Goal: Find specific page/section: Find specific page/section

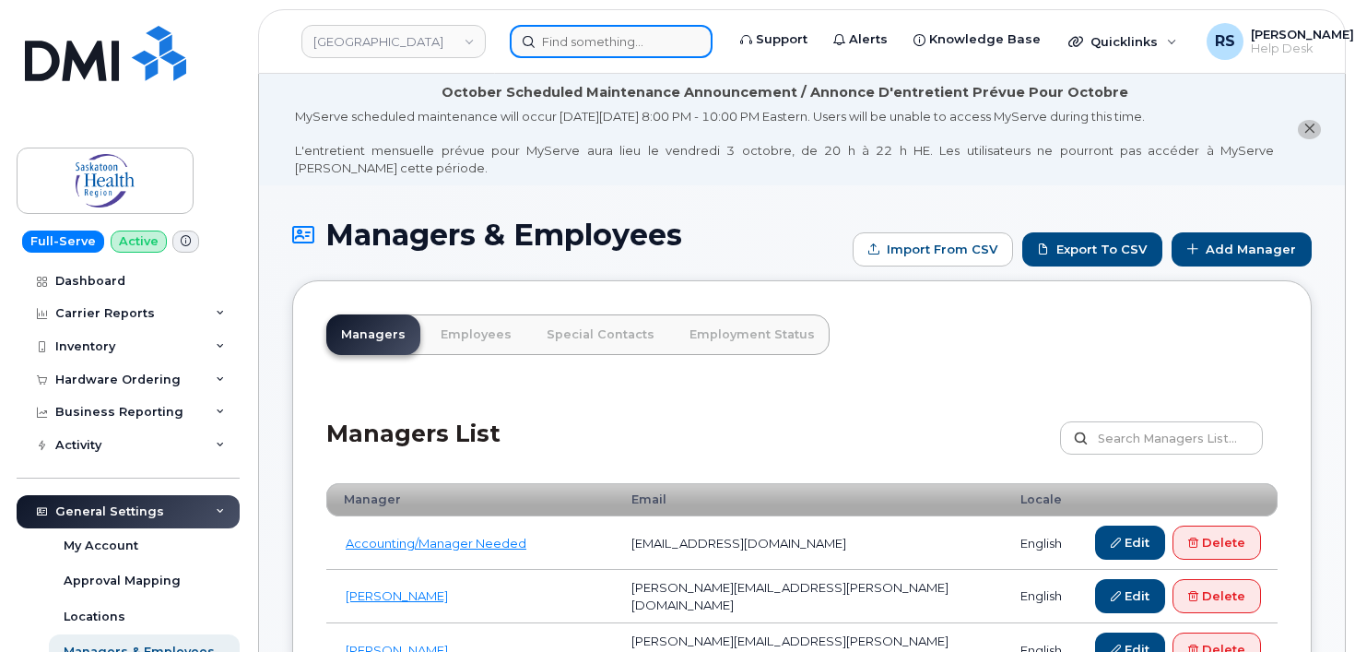
click at [551, 41] on input at bounding box center [611, 41] width 203 height 33
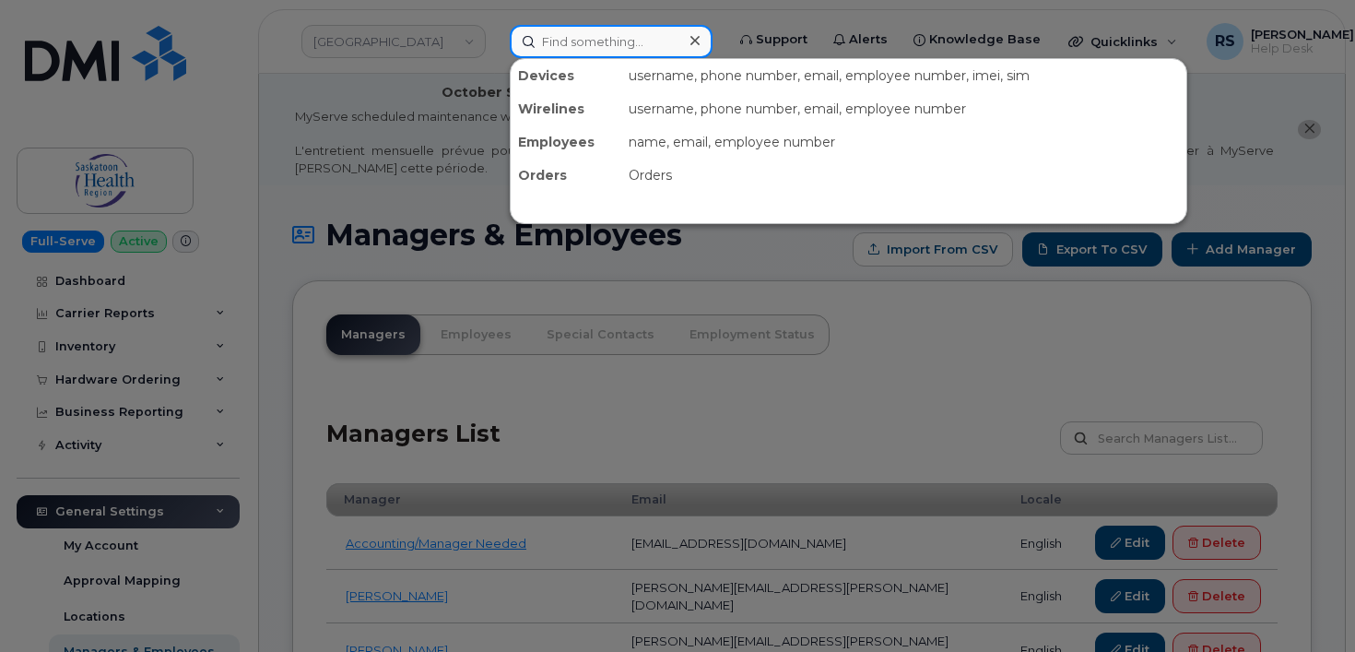
paste input "[EMAIL_ADDRESS][DOMAIN_NAME]"
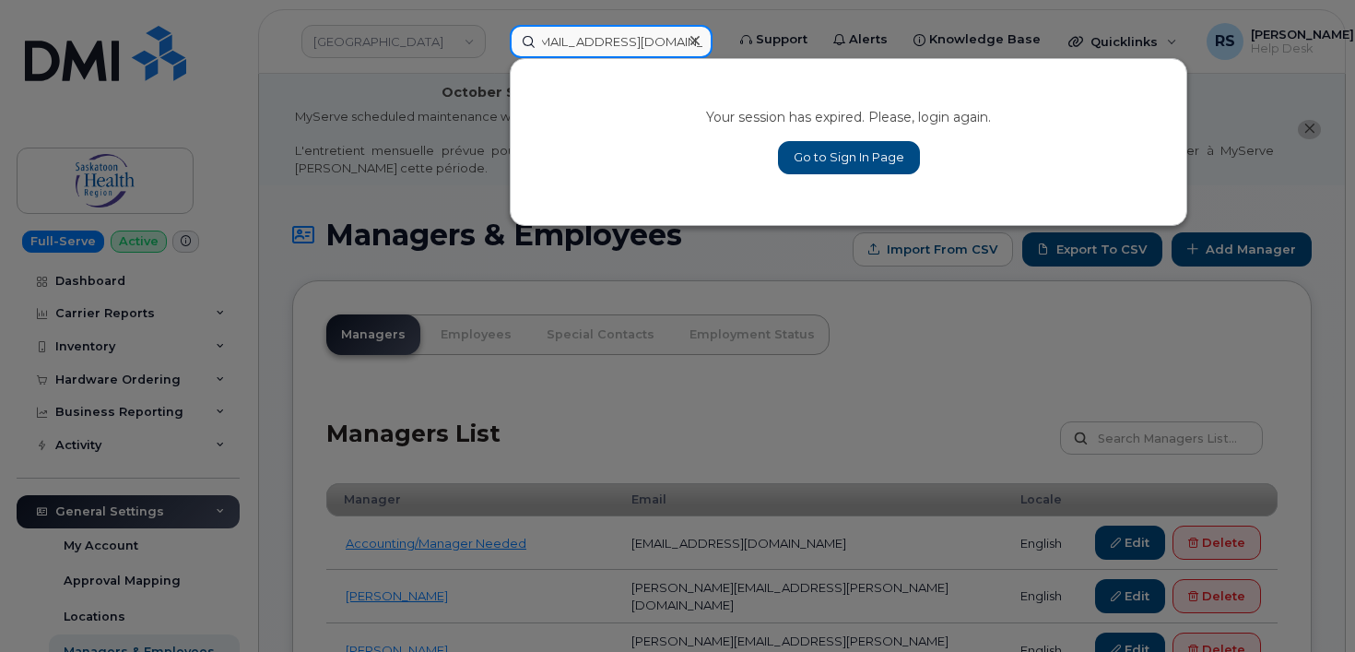
type input "[EMAIL_ADDRESS][DOMAIN_NAME]"
click at [838, 160] on link "Go to Sign In Page" at bounding box center [849, 157] width 142 height 33
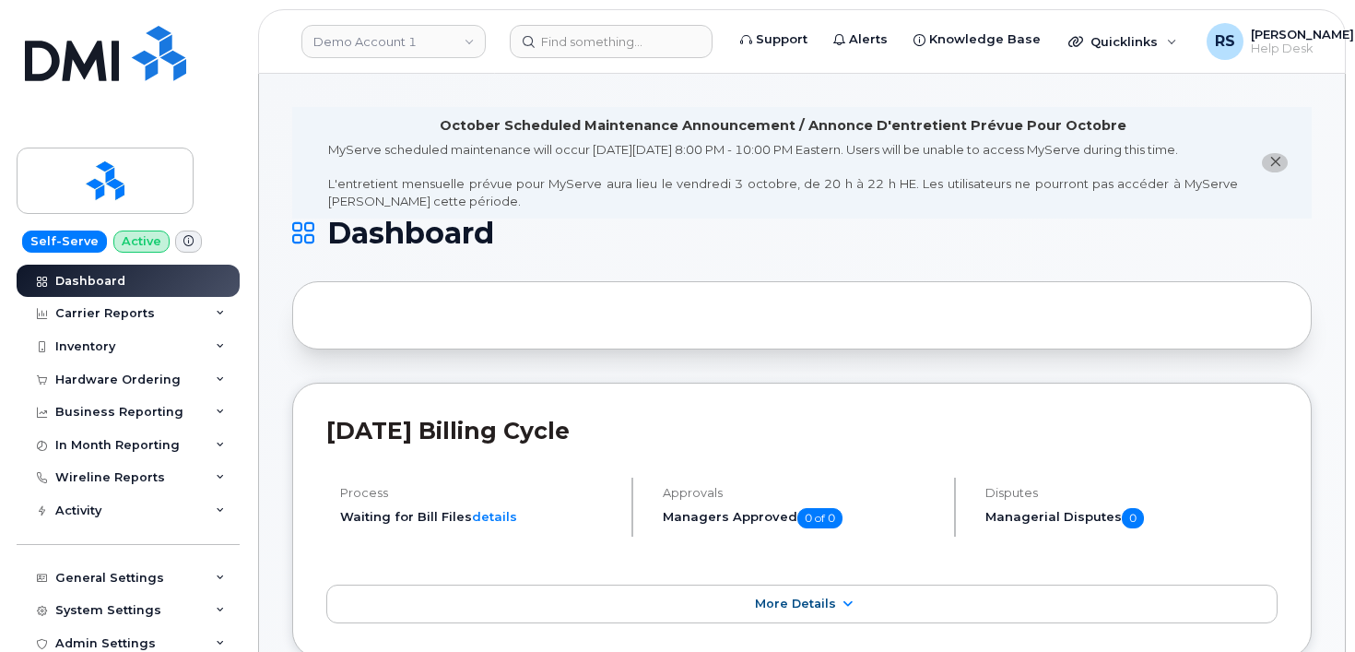
click at [635, 248] on h1 "Dashboard" at bounding box center [797, 234] width 1010 height 30
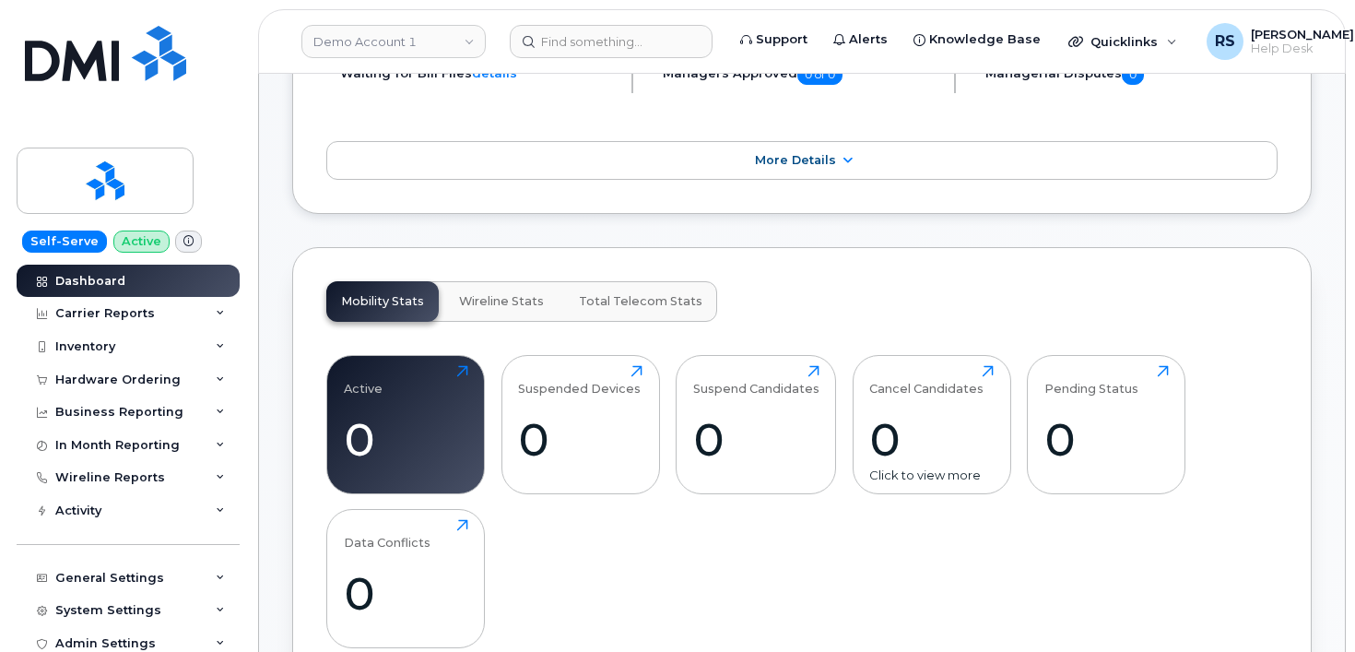
scroll to position [491, 0]
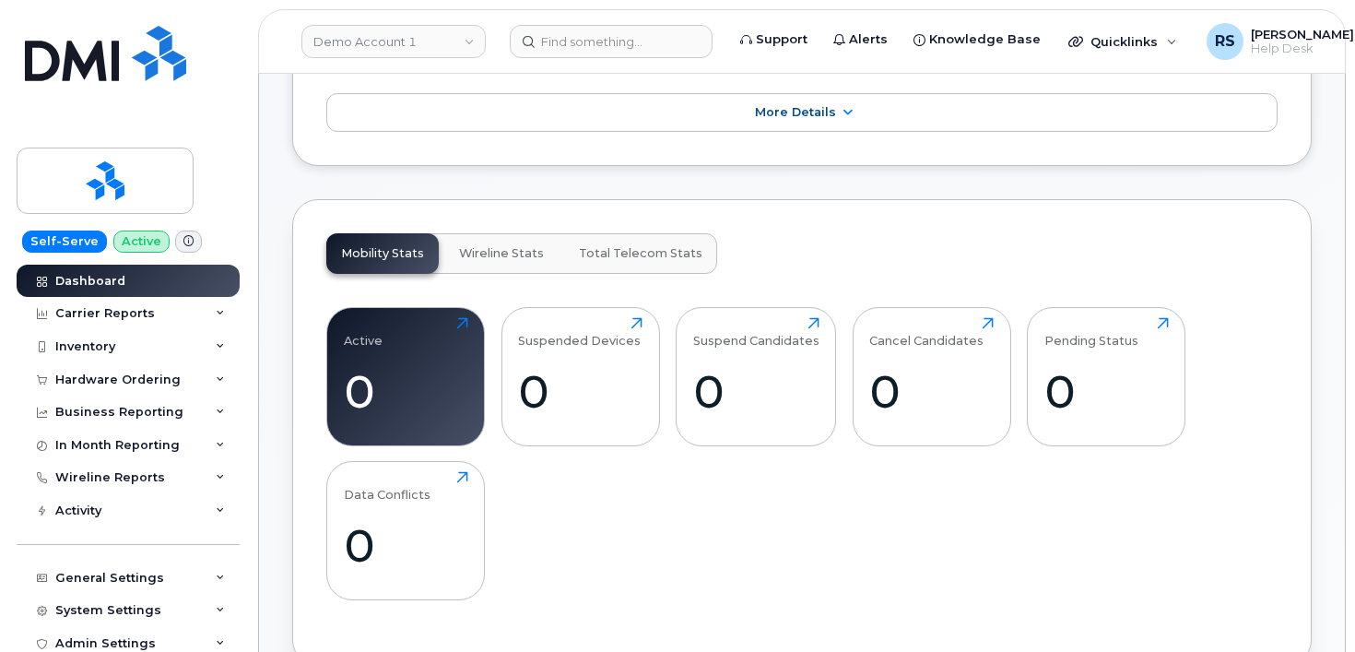
click at [825, 263] on div "Mobility Stats Wireline Stats Total Telecom Stats Active 0 Click to view more S…" at bounding box center [802, 432] width 1020 height 467
click at [835, 254] on div "Mobility Stats Wireline Stats Total Telecom Stats Active 0 Click to view more S…" at bounding box center [802, 432] width 1020 height 467
click at [839, 255] on div "Mobility Stats Wireline Stats Total Telecom Stats Active 0 Click to view more S…" at bounding box center [802, 432] width 1020 height 467
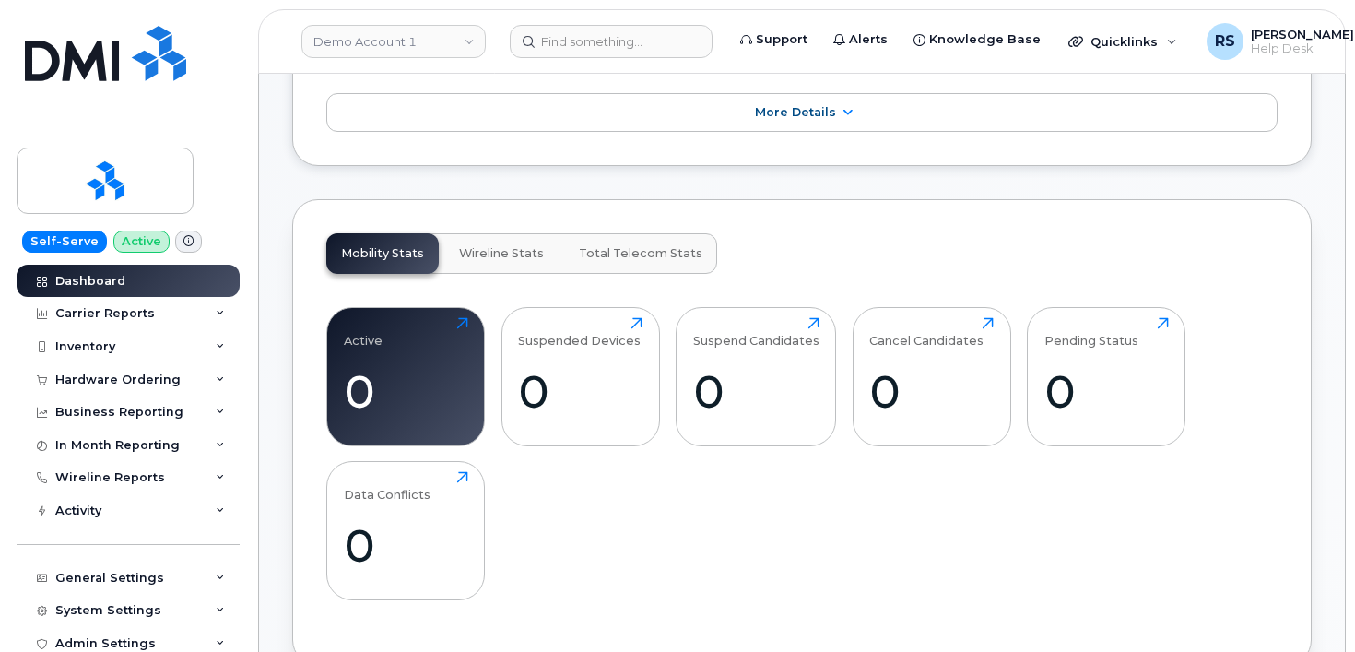
click at [841, 250] on div "Mobility Stats Wireline Stats Total Telecom Stats Active 0 Click to view more S…" at bounding box center [802, 432] width 1020 height 467
click at [842, 250] on div "Mobility Stats Wireline Stats Total Telecom Stats Active 0 Click to view more S…" at bounding box center [802, 432] width 1020 height 467
click at [854, 244] on div "Mobility Stats Wireline Stats Total Telecom Stats Active 0 Click to view more S…" at bounding box center [802, 432] width 1020 height 467
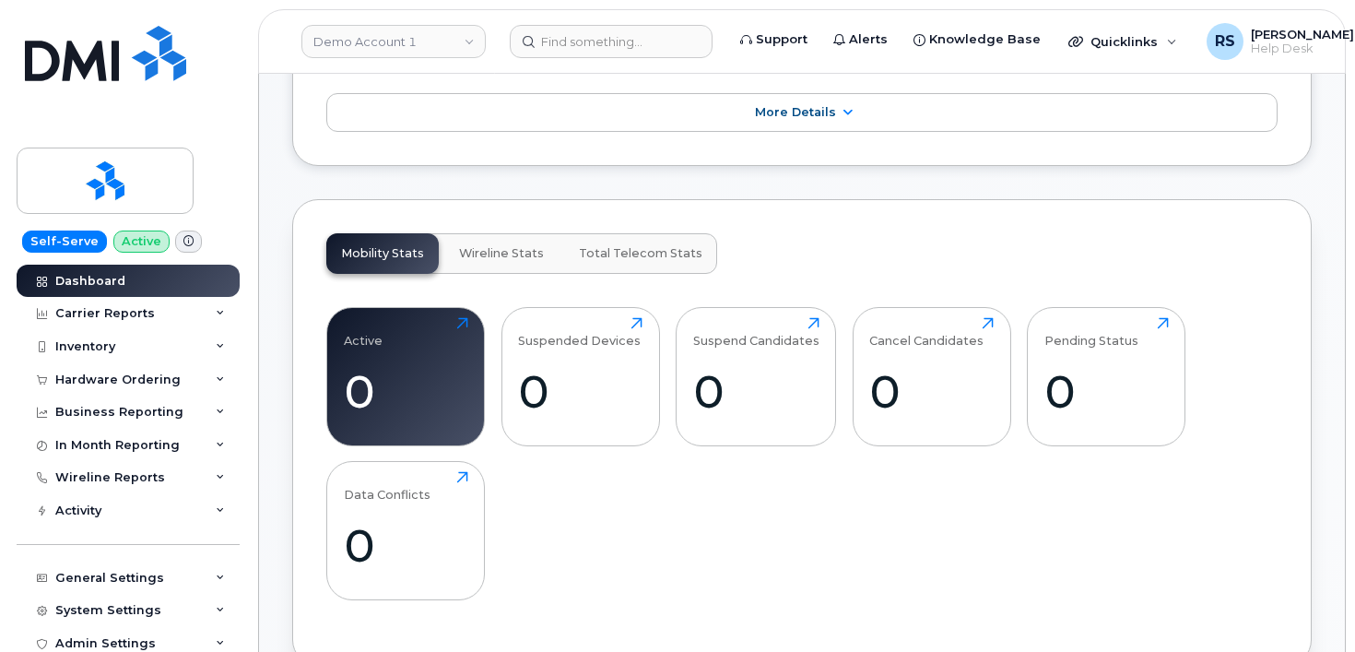
click at [844, 242] on div "Mobility Stats Wireline Stats Total Telecom Stats Active 0 Click to view more S…" at bounding box center [802, 432] width 1020 height 467
click at [806, 237] on div "Mobility Stats Wireline Stats Total Telecom Stats Active 0 Click to view more S…" at bounding box center [802, 432] width 1020 height 467
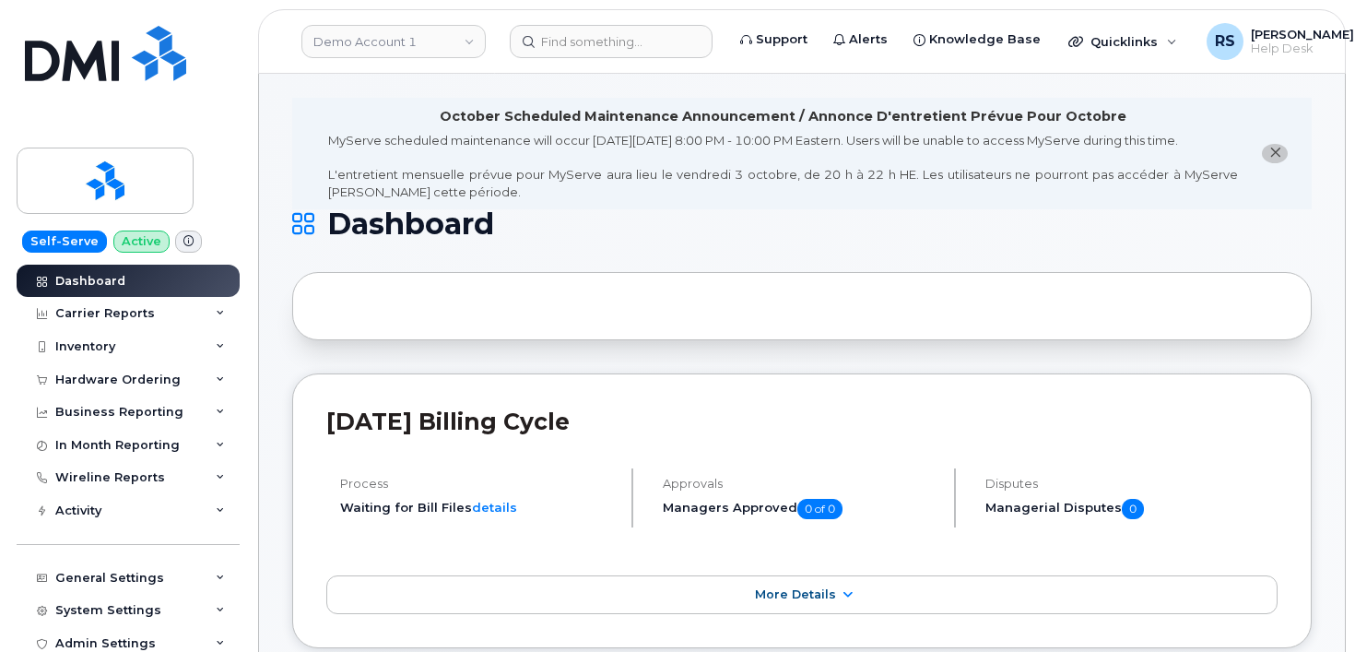
scroll to position [0, 0]
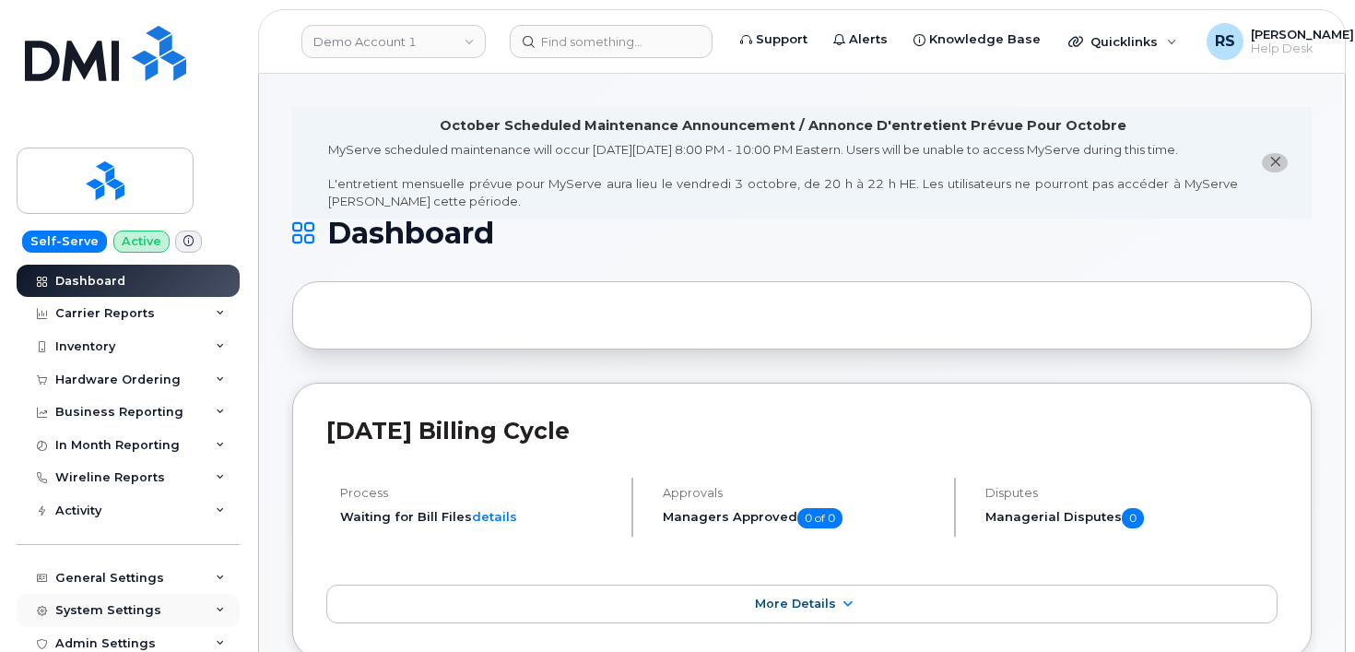
click at [18, 617] on div "System Settings" at bounding box center [128, 610] width 223 height 33
click at [17, 485] on div "Wireline Reports" at bounding box center [128, 477] width 223 height 33
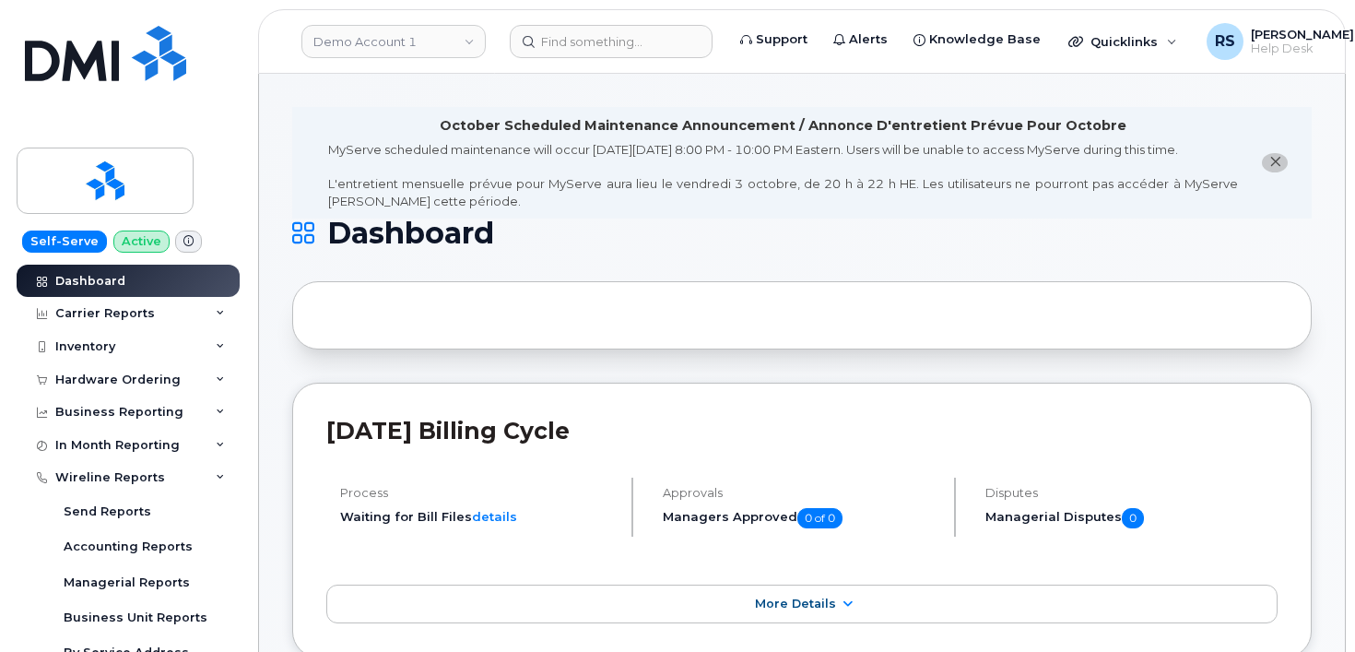
click at [24, 632] on div "Wireline Reports Send Reports Accounting Reports Managerial Reports Business Un…" at bounding box center [131, 583] width 228 height 244
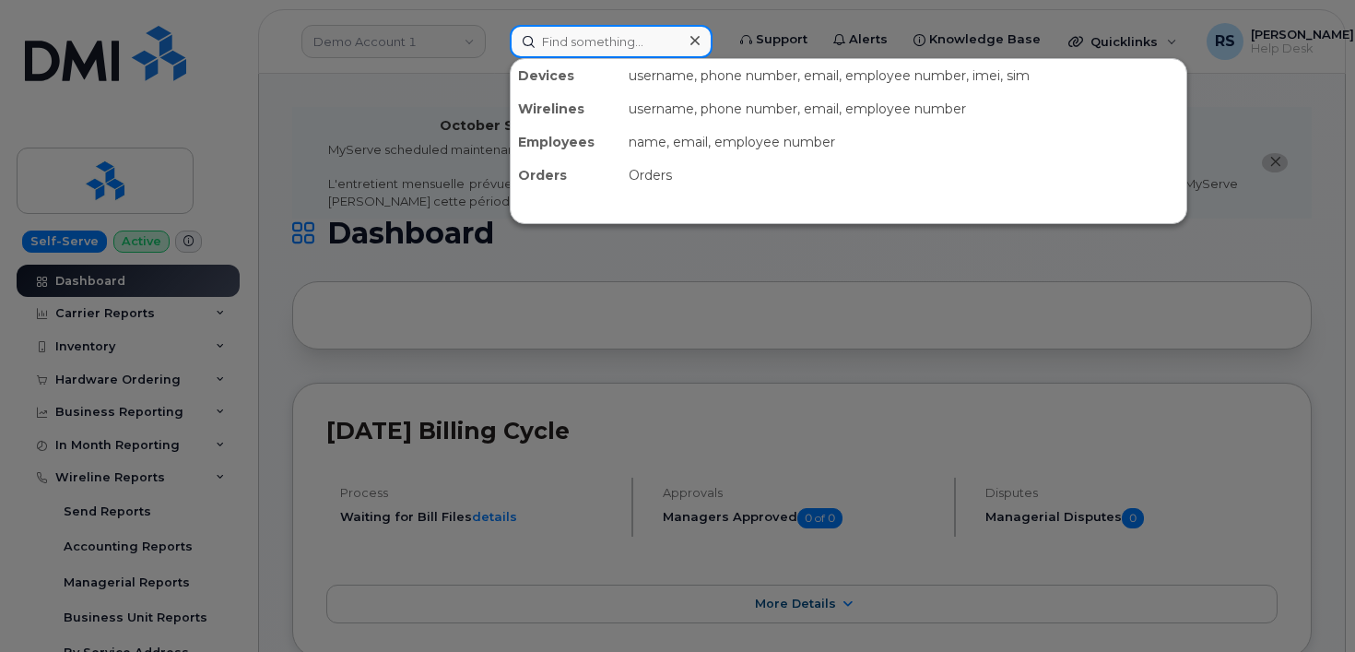
click at [554, 43] on input at bounding box center [611, 41] width 203 height 33
paste input "[EMAIL_ADDRESS][DOMAIN_NAME]"
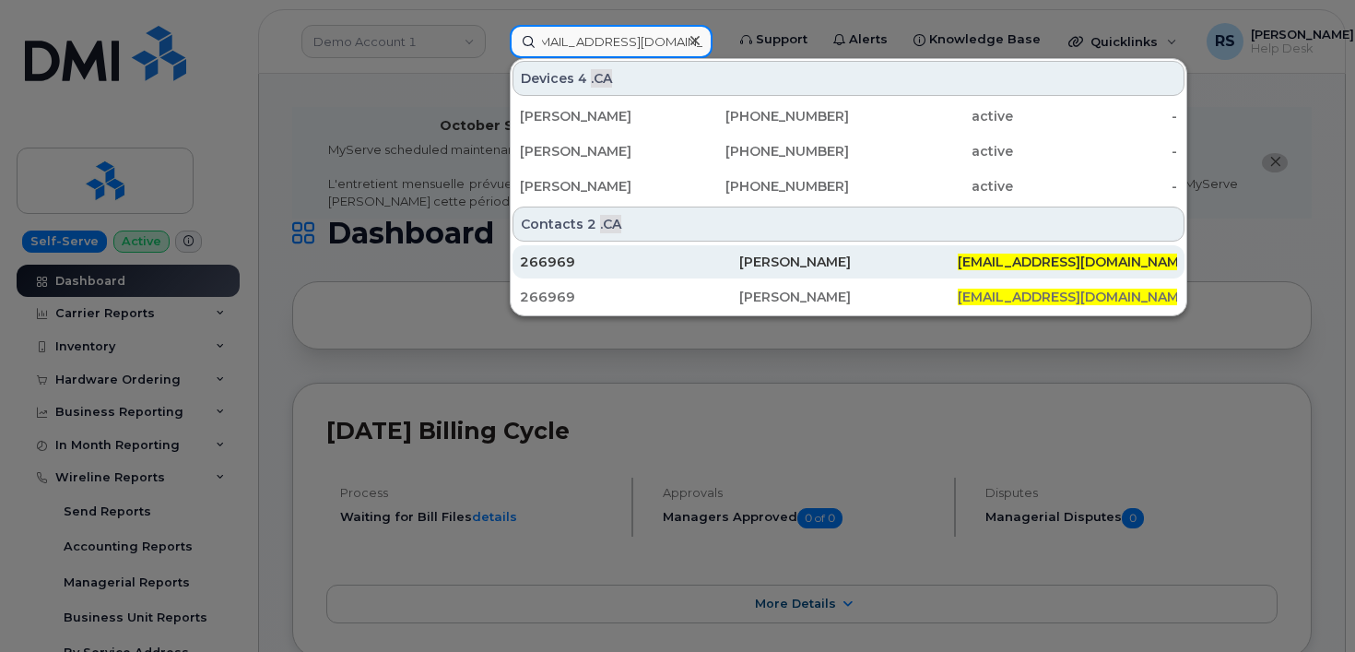
type input "[EMAIL_ADDRESS][DOMAIN_NAME]"
drag, startPoint x: 547, startPoint y: 254, endPoint x: 581, endPoint y: 266, distance: 36.2
click at [547, 254] on div "266969" at bounding box center [629, 262] width 219 height 18
